Goal: Task Accomplishment & Management: Use online tool/utility

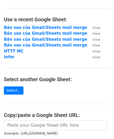
scroll to position [26, 0]
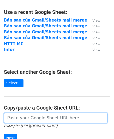
click at [13, 118] on input "url" at bounding box center [56, 118] width 104 height 10
paste input "https://docs.google.com/spreadsheets/d/1RDEMl2MT2swuoAQHx0MEkaz9ioxrReap5eyQ3Ue…"
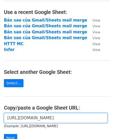
scroll to position [0, 118]
type input "[URL][DOMAIN_NAME]"
click at [4, 134] on input "Next" at bounding box center [10, 138] width 13 height 8
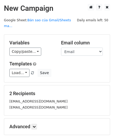
scroll to position [49, 0]
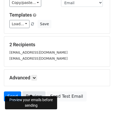
click at [34, 91] on link "Preview" at bounding box center [34, 96] width 23 height 10
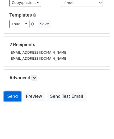
click at [12, 91] on link "Send" at bounding box center [12, 96] width 17 height 10
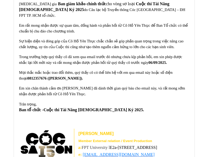
scroll to position [395, 0]
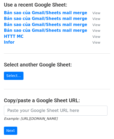
scroll to position [52, 0]
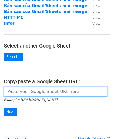
click at [26, 90] on input "url" at bounding box center [56, 91] width 104 height 10
paste input "https://docs.google.com/spreadsheets/d/1RDEMl2MT2swuoAQHx0MEkaz9ioxrReap5eyQ3Ue…"
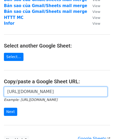
scroll to position [0, 118]
type input "https://docs.google.com/spreadsheets/d/1RDEMl2MT2swuoAQHx0MEkaz9ioxrReap5eyQ3Ue…"
click at [4, 107] on input "Next" at bounding box center [10, 111] width 13 height 8
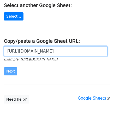
scroll to position [98, 0]
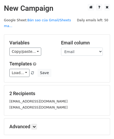
click at [30, 130] on form "Variables Copy/paste... {{TÊN}} {{Email}} {{Email Sent}} Email column TÊN Email…" at bounding box center [57, 93] width 107 height 118
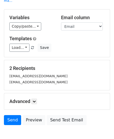
scroll to position [49, 0]
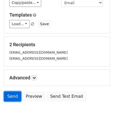
click at [12, 91] on link "Send" at bounding box center [12, 96] width 17 height 10
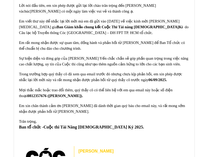
scroll to position [105, 0]
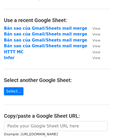
scroll to position [26, 0]
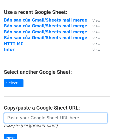
click at [32, 120] on input "url" at bounding box center [56, 118] width 104 height 10
paste input "[URL][DOMAIN_NAME]"
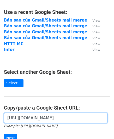
scroll to position [0, 118]
type input "[URL][DOMAIN_NAME]"
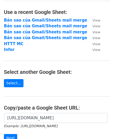
scroll to position [0, 0]
click at [7, 134] on input "Next" at bounding box center [10, 138] width 13 height 8
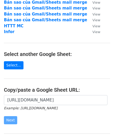
scroll to position [52, 0]
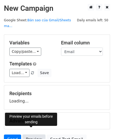
click at [35, 134] on link "Preview" at bounding box center [34, 139] width 23 height 10
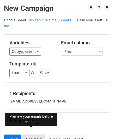
click at [37, 134] on link "Preview" at bounding box center [34, 139] width 23 height 10
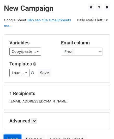
click at [9, 134] on link "Send" at bounding box center [12, 139] width 17 height 10
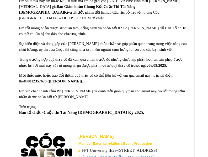
scroll to position [131, 0]
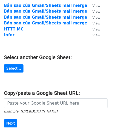
scroll to position [52, 0]
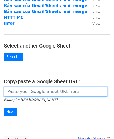
click at [31, 91] on input "url" at bounding box center [56, 91] width 104 height 10
paste input "https://docs.google.com/spreadsheets/d/1RDEMl2MT2swuoAQHx0MEkaz9ioxrReap5eyQ3Ue…"
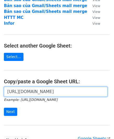
scroll to position [0, 118]
type input "https://docs.google.com/spreadsheets/d/1RDEMl2MT2swuoAQHx0MEkaz9ioxrReap5eyQ3Ue…"
click at [4, 107] on input "Next" at bounding box center [10, 111] width 13 height 8
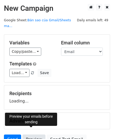
scroll to position [26, 0]
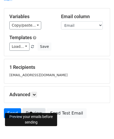
click at [34, 108] on link "Preview" at bounding box center [34, 113] width 23 height 10
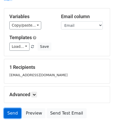
click at [7, 108] on link "Send" at bounding box center [12, 113] width 17 height 10
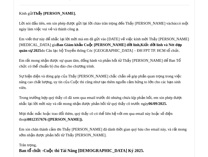
scroll to position [105, 0]
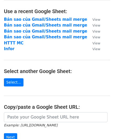
scroll to position [52, 0]
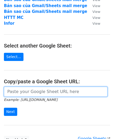
click at [25, 90] on input "url" at bounding box center [56, 91] width 104 height 10
paste input "https://docs.google.com/spreadsheets/d/1RDEMl2MT2swuoAQHx0MEkaz9ioxrReap5eyQ3Ue…"
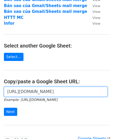
scroll to position [0, 118]
type input "https://docs.google.com/spreadsheets/d/1RDEMl2MT2swuoAQHx0MEkaz9ioxrReap5eyQ3Ue…"
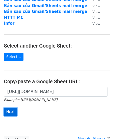
scroll to position [0, 0]
click at [14, 112] on input "Next" at bounding box center [10, 111] width 13 height 8
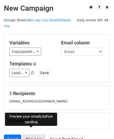
click at [33, 134] on link "Preview" at bounding box center [34, 139] width 23 height 10
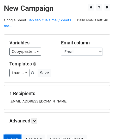
click at [15, 134] on link "Send" at bounding box center [12, 139] width 17 height 10
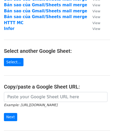
scroll to position [52, 0]
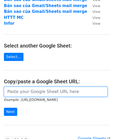
paste input "https://docs.google.com/spreadsheets/d/1RDEMl2MT2swuoAQHx0MEkaz9ioxrReap5eyQ3Ue…"
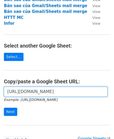
scroll to position [0, 118]
type input "https://docs.google.com/spreadsheets/d/1RDEMl2MT2swuoAQHx0MEkaz9ioxrReap5eyQ3Ue…"
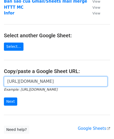
scroll to position [79, 0]
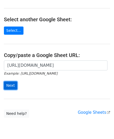
click at [12, 82] on input "Next" at bounding box center [10, 85] width 13 height 8
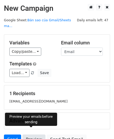
click at [29, 134] on link "Preview" at bounding box center [34, 139] width 23 height 10
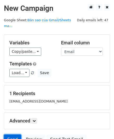
click at [16, 134] on link "Send" at bounding box center [12, 139] width 17 height 10
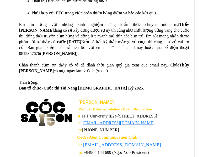
scroll to position [393, 0]
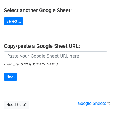
scroll to position [92, 0]
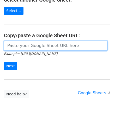
click at [19, 42] on input "url" at bounding box center [56, 46] width 104 height 10
paste input "https://docs.google.com/spreadsheets/d/1RDEMl2MT2swuoAQHx0MEkaz9ioxrReap5eyQ3Ue…"
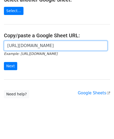
scroll to position [0, 118]
type input "https://docs.google.com/spreadsheets/d/1RDEMl2MT2swuoAQHx0MEkaz9ioxrReap5eyQ3Ue…"
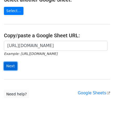
scroll to position [0, 0]
click at [8, 65] on input "Next" at bounding box center [10, 66] width 13 height 8
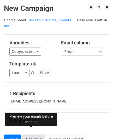
click at [31, 134] on link "Preview" at bounding box center [34, 139] width 23 height 10
click at [27, 134] on link "Preview" at bounding box center [34, 139] width 23 height 10
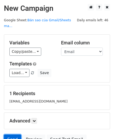
click at [10, 134] on link "Send" at bounding box center [12, 139] width 17 height 10
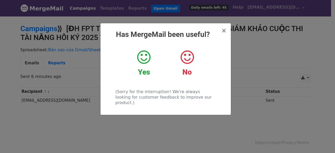
click at [139, 142] on div "× Has MergeMail been useful? Yes No (Sorry for the interruption! We're always l…" at bounding box center [167, 85] width 335 height 138
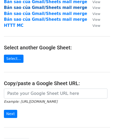
scroll to position [52, 0]
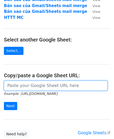
click at [23, 86] on input "url" at bounding box center [56, 85] width 104 height 10
paste input "https://docs.google.com/spreadsheets/d/1RDEMl2MT2swuoAQHx0MEkaz9ioxrReap5eyQ3Ue…"
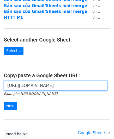
scroll to position [0, 118]
type input "https://docs.google.com/spreadsheets/d/1RDEMl2MT2swuoAQHx0MEkaz9ioxrReap5eyQ3Ue…"
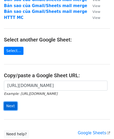
scroll to position [0, 0]
click at [6, 105] on input "Next" at bounding box center [10, 106] width 13 height 8
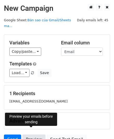
click at [26, 134] on link "Preview" at bounding box center [34, 139] width 23 height 10
click at [29, 134] on link "Preview" at bounding box center [34, 139] width 23 height 10
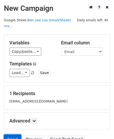
click at [12, 134] on link "Send" at bounding box center [12, 139] width 17 height 10
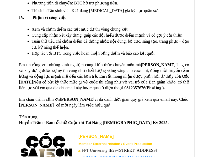
scroll to position [340, 0]
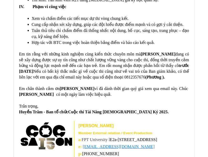
click at [150, 75] on span "(Phương )." at bounding box center [154, 77] width 19 height 4
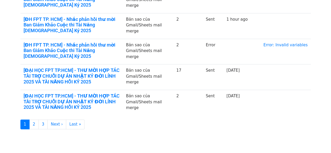
scroll to position [247, 0]
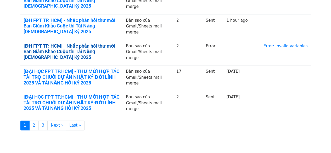
click at [111, 43] on link "[ĐH FPT TP. HCM] - Nhắc phản hồi thư mời Ban Giám Khảo Cuộc thi Tài Năng [DEMOG…" at bounding box center [72, 51] width 96 height 17
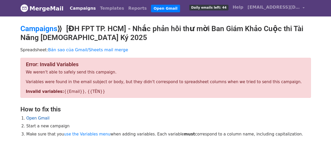
click at [34, 118] on link "Open Gmail" at bounding box center [37, 118] width 23 height 5
click at [40, 29] on link "Campaigns" at bounding box center [38, 28] width 37 height 9
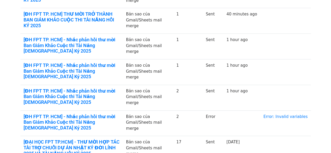
scroll to position [183, 0]
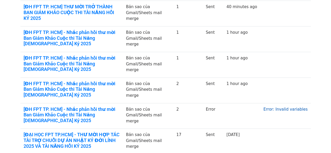
click at [296, 107] on link "Error: Invalid variables" at bounding box center [285, 109] width 44 height 5
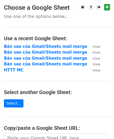
scroll to position [26, 0]
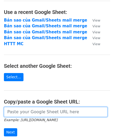
click at [36, 109] on input "url" at bounding box center [56, 112] width 104 height 10
paste input "https://docs.google.com/spreadsheets/d/1RDEMl2MT2swuoAQHx0MEkaz9ioxrReap5eyQ3Ue…"
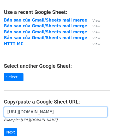
scroll to position [0, 118]
type input "https://docs.google.com/spreadsheets/d/1RDEMl2MT2swuoAQHx0MEkaz9ioxrReap5eyQ3Ue…"
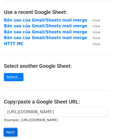
scroll to position [0, 0]
click at [8, 132] on input "Next" at bounding box center [10, 132] width 13 height 8
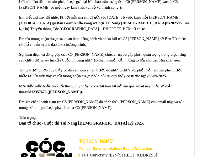
scroll to position [105, 0]
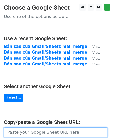
click at [20, 133] on input "url" at bounding box center [56, 132] width 104 height 10
paste input "[URL][DOMAIN_NAME]"
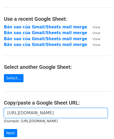
scroll to position [52, 0]
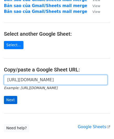
type input "https://docs.google.com/spreadsheets/d/1RDEMl2MT2swuoAQHx0MEkaz9ioxrReap5eyQ3Ue…"
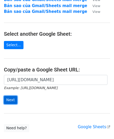
scroll to position [0, 0]
click at [6, 96] on input "Next" at bounding box center [10, 100] width 13 height 8
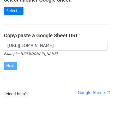
scroll to position [67, 0]
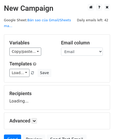
scroll to position [26, 0]
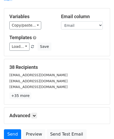
click at [28, 99] on form "Variables Copy/paste... {{TÊN}} {{Email}} {{Email Sent}} Email column TÊN Email…" at bounding box center [57, 74] width 107 height 133
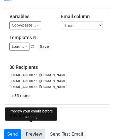
click at [36, 129] on link "Preview" at bounding box center [34, 134] width 23 height 10
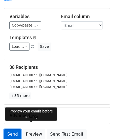
click at [8, 129] on link "Send" at bounding box center [12, 134] width 17 height 10
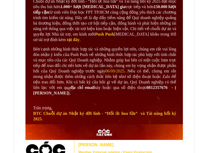
scroll to position [524, 0]
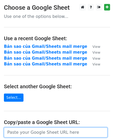
paste input "https://docs.google.com/spreadsheets/d/1RDEMl2MT2swuoAQHx0MEkaz9ioxrReap5eyQ3Ue…"
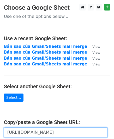
scroll to position [0, 118]
type input "https://docs.google.com/spreadsheets/d/1RDEMl2MT2swuoAQHx0MEkaz9ioxrReap5eyQ3Ue…"
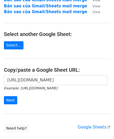
scroll to position [52, 0]
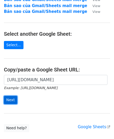
click at [9, 100] on input "Next" at bounding box center [10, 100] width 13 height 8
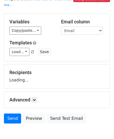
scroll to position [43, 0]
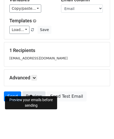
click at [30, 91] on link "Preview" at bounding box center [34, 96] width 23 height 10
click at [27, 91] on link "Preview" at bounding box center [34, 96] width 23 height 10
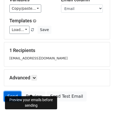
click at [16, 91] on link "Send" at bounding box center [12, 96] width 17 height 10
